Goal: Check status: Check status

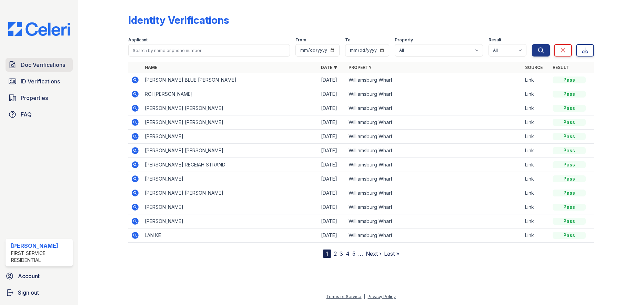
click at [44, 68] on span "Doc Verifications" at bounding box center [43, 65] width 44 height 8
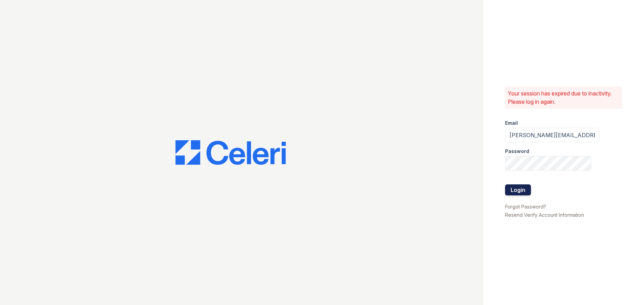
click at [518, 190] on button "Login" at bounding box center [518, 189] width 26 height 11
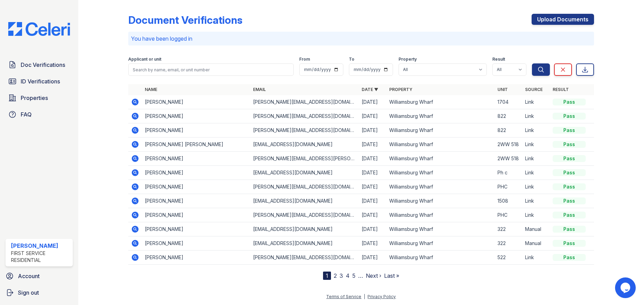
click at [135, 102] on icon at bounding box center [135, 102] width 2 height 2
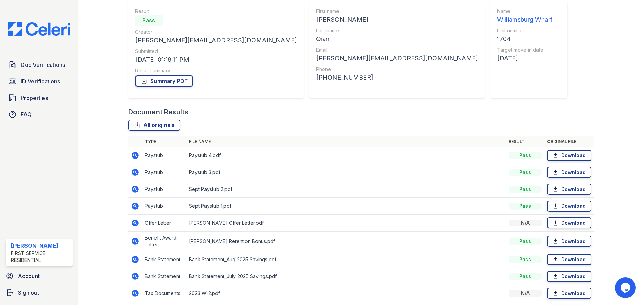
scroll to position [103, 0]
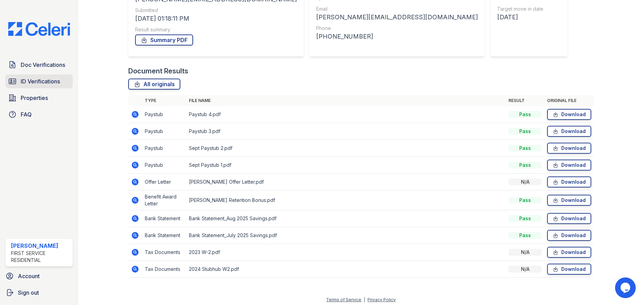
click at [41, 81] on span "ID Verifications" at bounding box center [40, 81] width 39 height 8
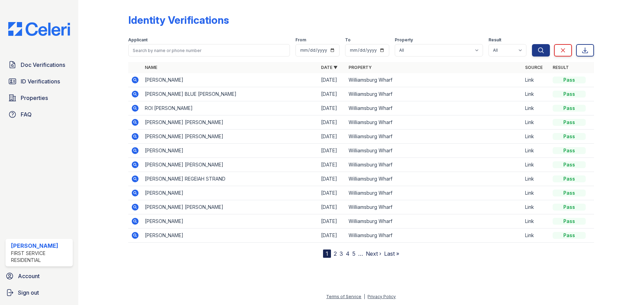
click at [134, 78] on icon at bounding box center [135, 80] width 7 height 7
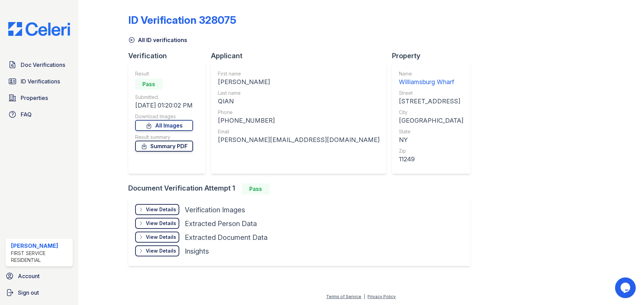
click at [164, 145] on link "Summary PDF" at bounding box center [164, 146] width 58 height 11
click at [166, 208] on div "View Details" at bounding box center [161, 209] width 30 height 7
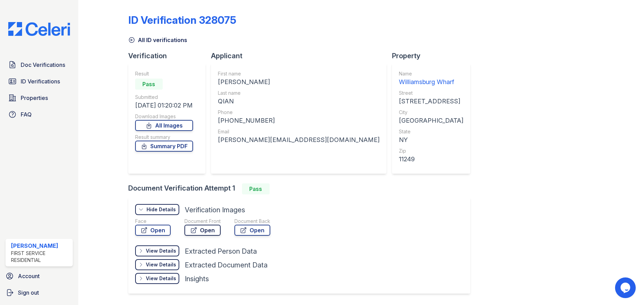
click at [209, 230] on link "Open" at bounding box center [202, 230] width 36 height 11
